Goal: Task Accomplishment & Management: Complete application form

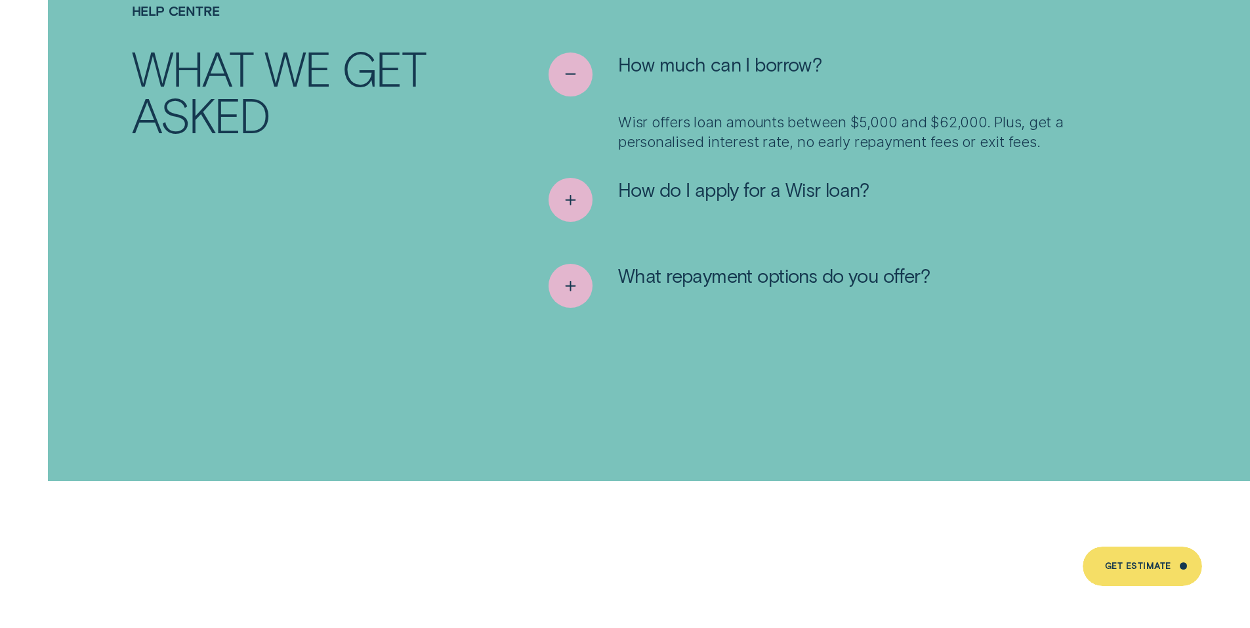
scroll to position [5579, 0]
